Goal: Find specific page/section: Find specific page/section

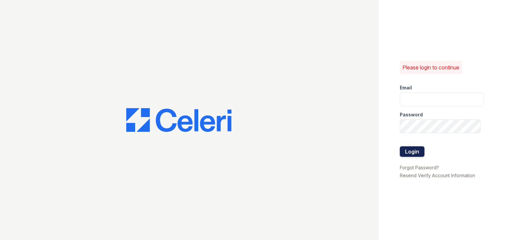
type input "[EMAIL_ADDRESS][DOMAIN_NAME]"
click at [419, 153] on button "Login" at bounding box center [412, 151] width 25 height 11
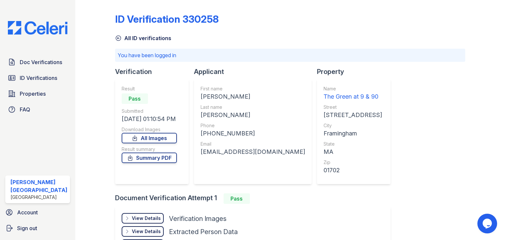
scroll to position [33, 0]
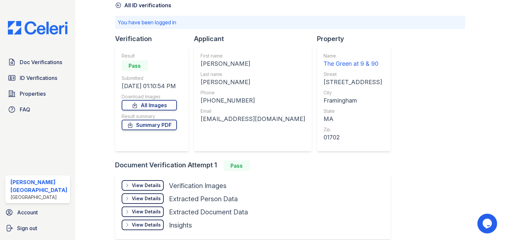
click at [141, 186] on div "View Details" at bounding box center [146, 185] width 29 height 7
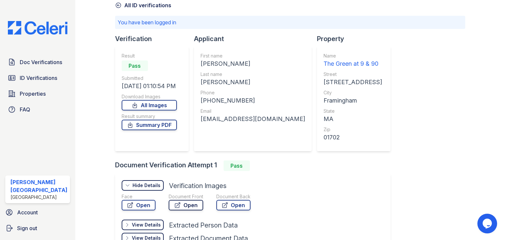
click at [180, 204] on link "Open" at bounding box center [186, 205] width 35 height 11
click at [53, 58] on span "Doc Verifications" at bounding box center [41, 62] width 42 height 8
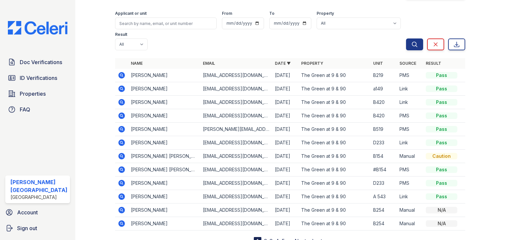
scroll to position [51, 0]
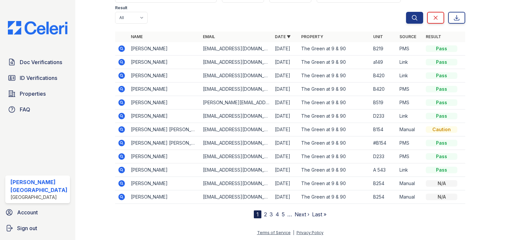
click at [264, 214] on link "2" at bounding box center [265, 214] width 3 height 7
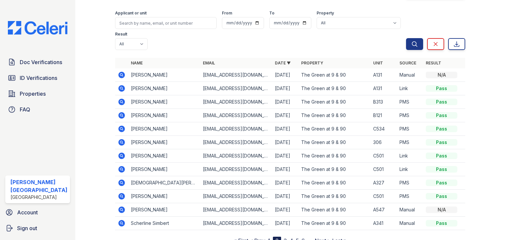
scroll to position [51, 0]
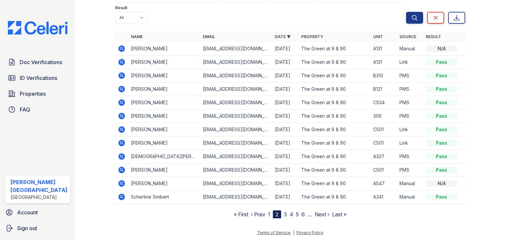
click at [284, 215] on link "3" at bounding box center [285, 214] width 3 height 7
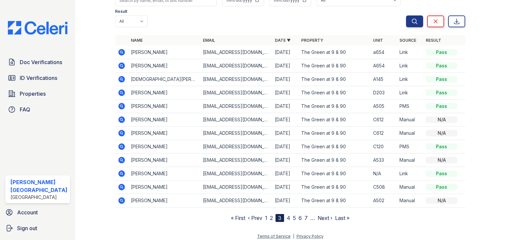
scroll to position [51, 0]
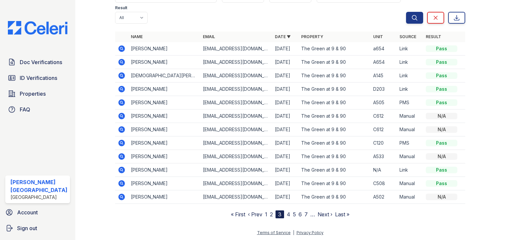
click at [287, 213] on link "4" at bounding box center [289, 214] width 4 height 7
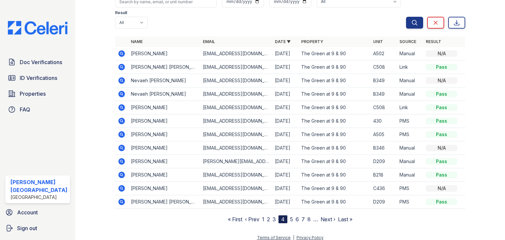
scroll to position [51, 0]
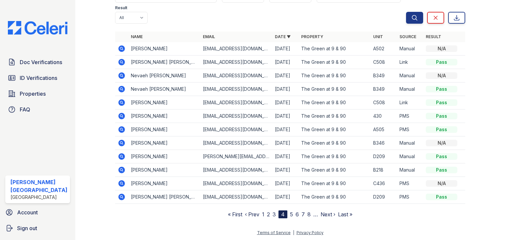
click at [290, 214] on link "5" at bounding box center [291, 214] width 3 height 7
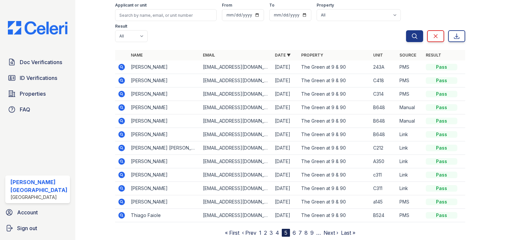
scroll to position [51, 0]
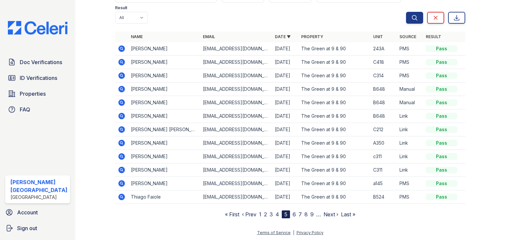
click at [293, 213] on link "6" at bounding box center [294, 214] width 3 height 7
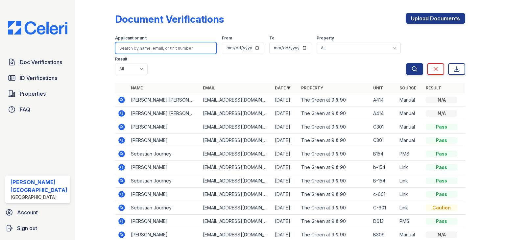
click at [138, 47] on input "search" at bounding box center [166, 48] width 102 height 12
type input "[PERSON_NAME]"
click at [406, 63] on button "Search" at bounding box center [414, 69] width 17 height 12
